Goal: Information Seeking & Learning: Learn about a topic

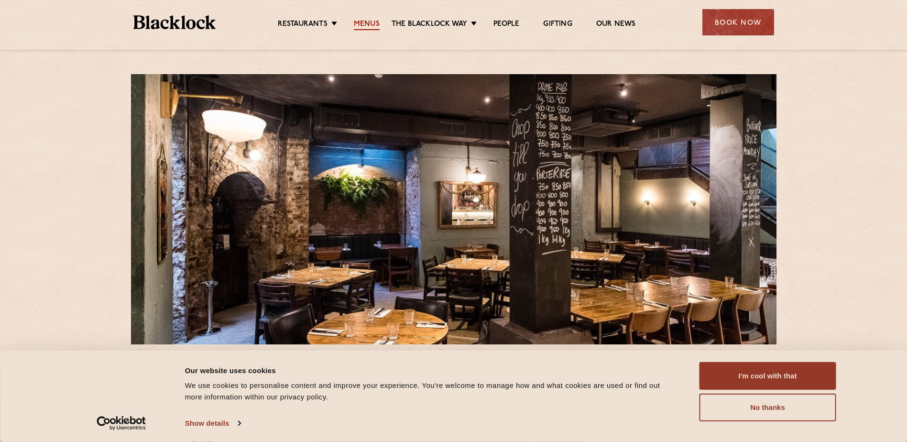
click at [366, 26] on link "Menus" at bounding box center [367, 25] width 26 height 11
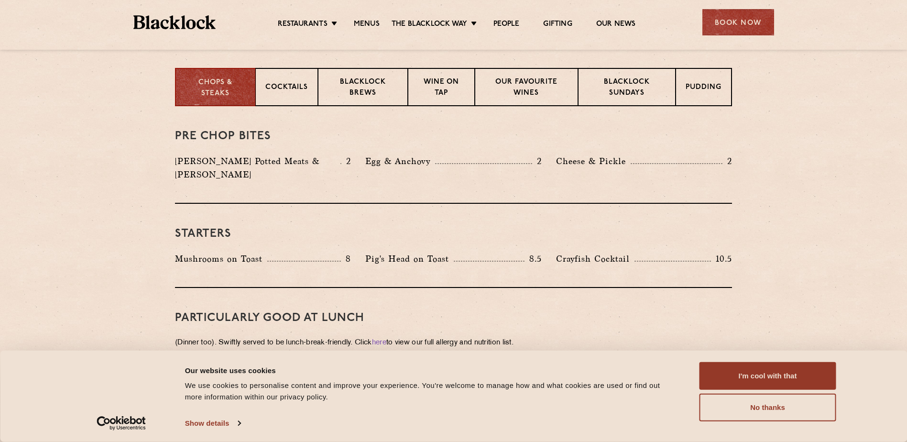
scroll to position [382, 0]
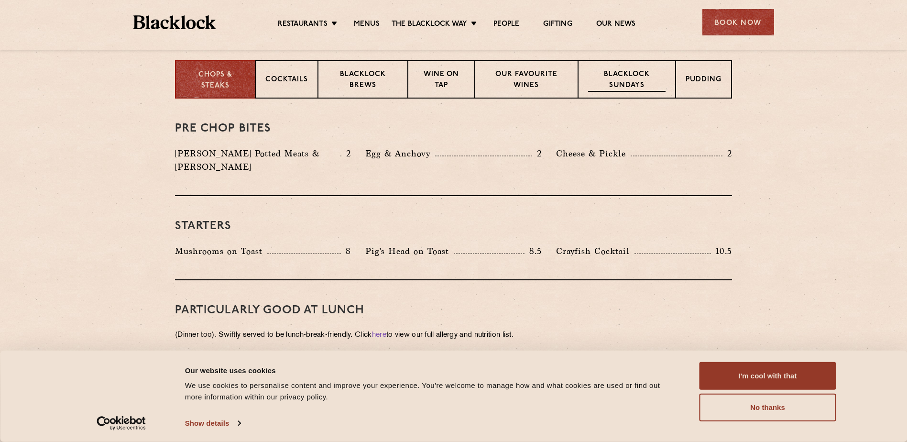
click at [595, 88] on p "Blacklock Sundays" at bounding box center [626, 80] width 77 height 22
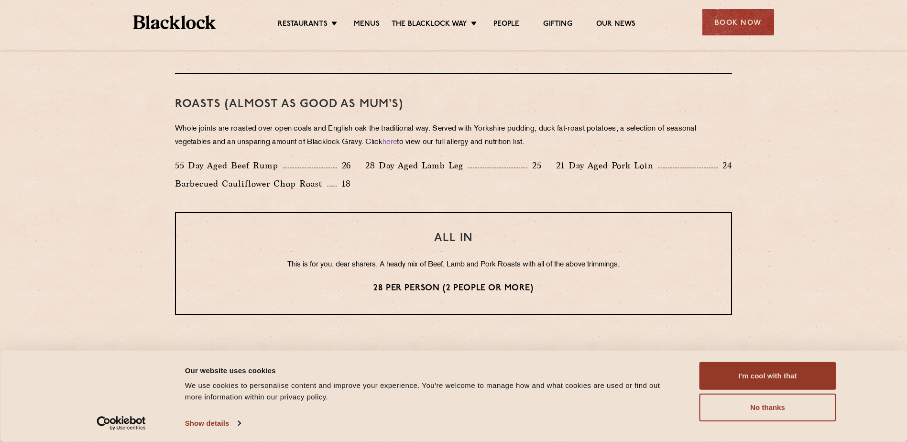
scroll to position [669, 0]
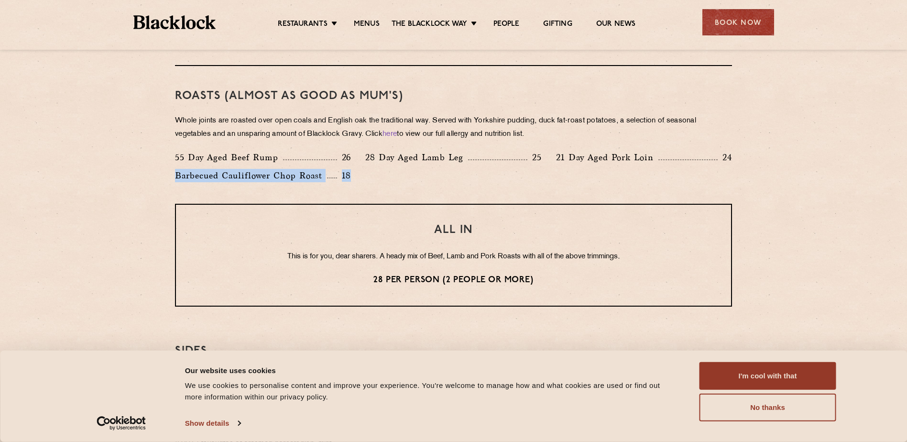
drag, startPoint x: 166, startPoint y: 171, endPoint x: 354, endPoint y: 174, distance: 187.8
click at [354, 174] on div "Eye openers If you had a big Saturday or need a little booster to kickstart you…" at bounding box center [453, 201] width 581 height 778
click at [353, 176] on div "Barbecued Cauliflower Chop Roast 18" at bounding box center [263, 178] width 190 height 18
drag, startPoint x: 355, startPoint y: 175, endPoint x: 111, endPoint y: 177, distance: 243.7
click at [111, 177] on section "Eye openers If you had a big Saturday or need a little booster to kickstart you…" at bounding box center [453, 201] width 907 height 778
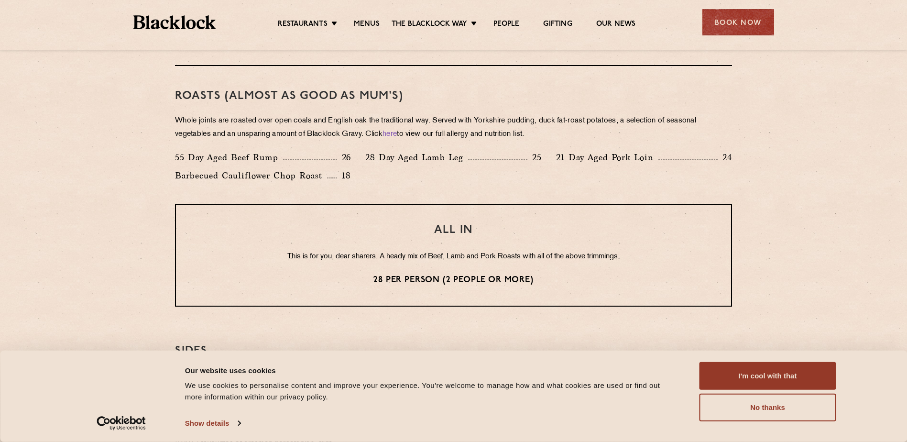
drag, startPoint x: 111, startPoint y: 177, endPoint x: 84, endPoint y: 241, distance: 69.3
click at [84, 241] on section "Eye openers If you had a big Saturday or need a little booster to kickstart you…" at bounding box center [453, 201] width 907 height 778
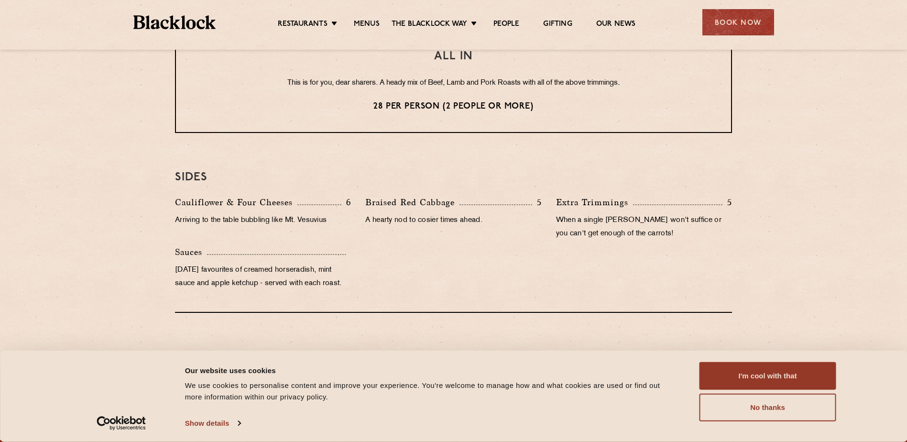
scroll to position [860, 0]
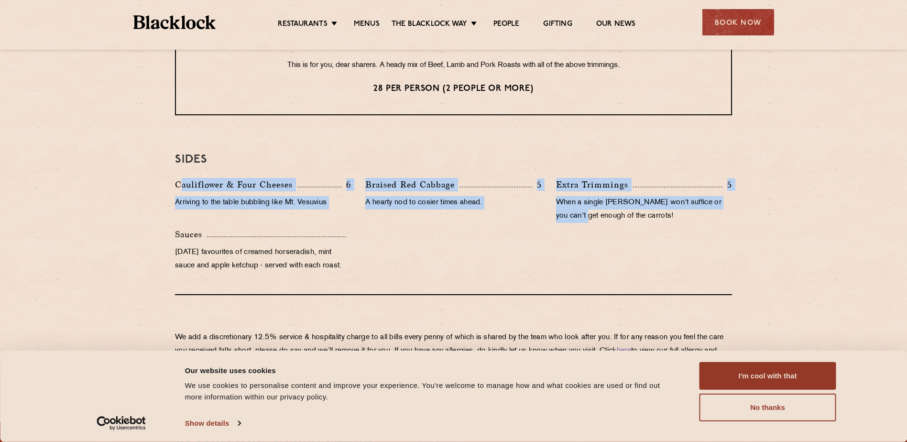
drag, startPoint x: 179, startPoint y: 182, endPoint x: 570, endPoint y: 248, distance: 396.0
click at [569, 248] on div "Cauliflower & Four Cheeses 6 Arriving to the table bubbling like Mt. Vesuvius B…" at bounding box center [453, 227] width 571 height 99
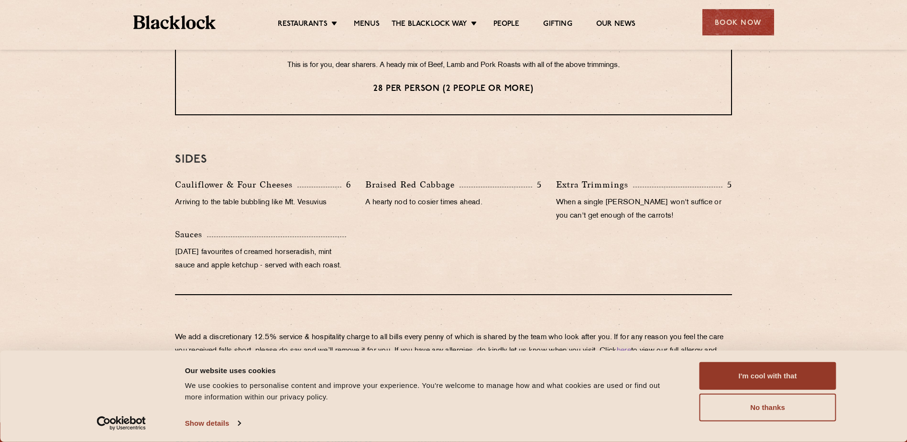
drag, startPoint x: 570, startPoint y: 248, endPoint x: 341, endPoint y: 260, distance: 229.2
click at [343, 260] on p "Sunday favourites of creamed horseradish, mint sauce and apple ketchup - served…" at bounding box center [263, 259] width 176 height 27
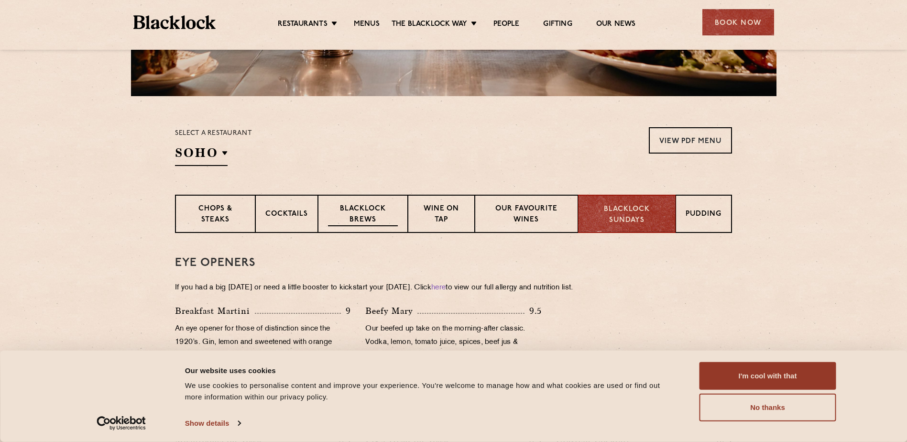
scroll to position [235, 0]
